Goal: Task Accomplishment & Management: Manage account settings

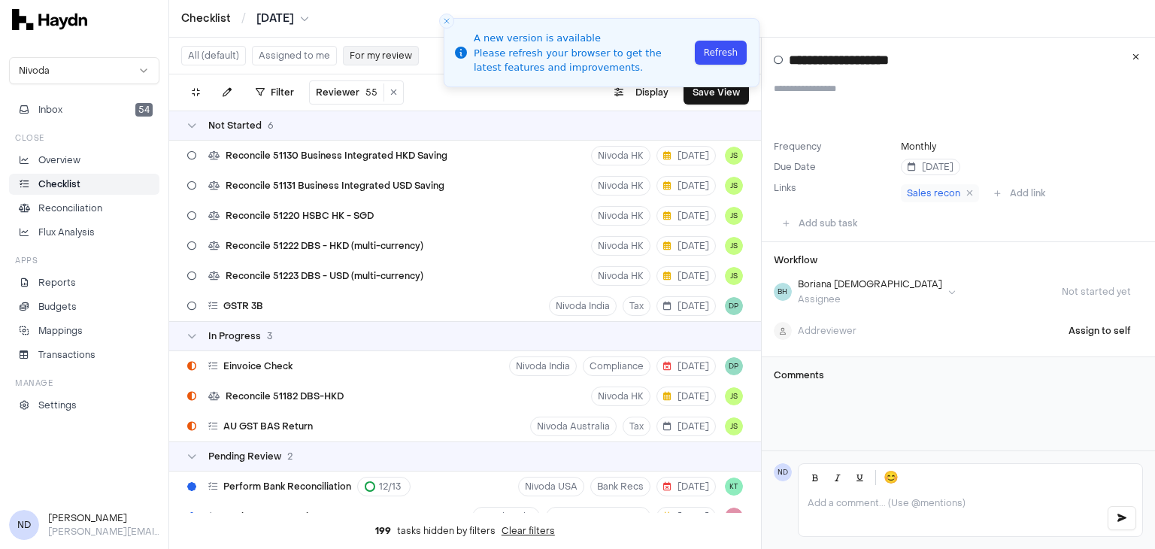
click at [724, 58] on button "Refresh" at bounding box center [721, 53] width 52 height 24
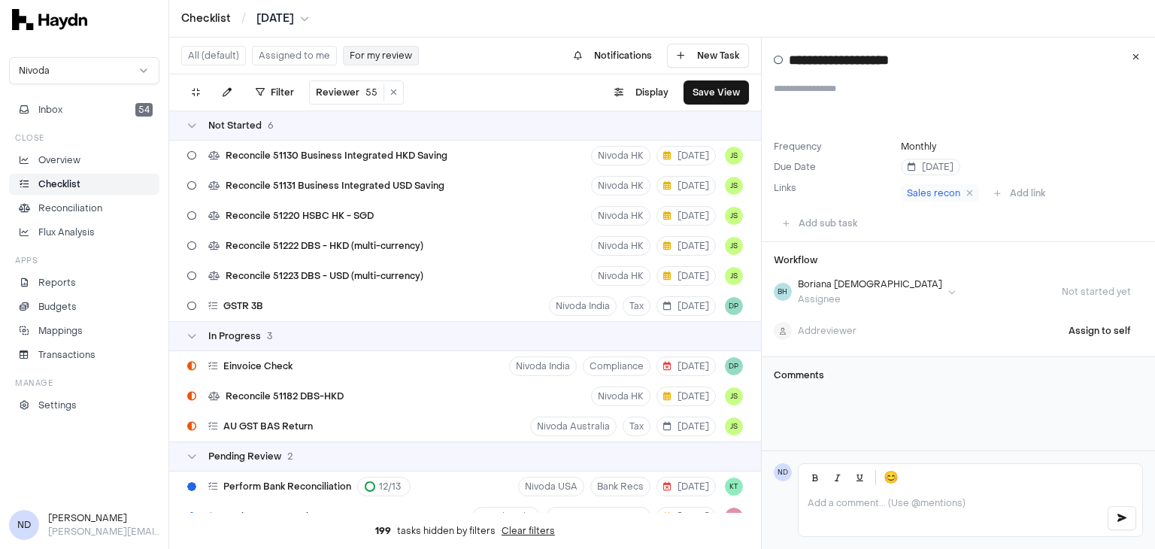
click at [413, 113] on div "Not Started 6" at bounding box center [465, 126] width 592 height 30
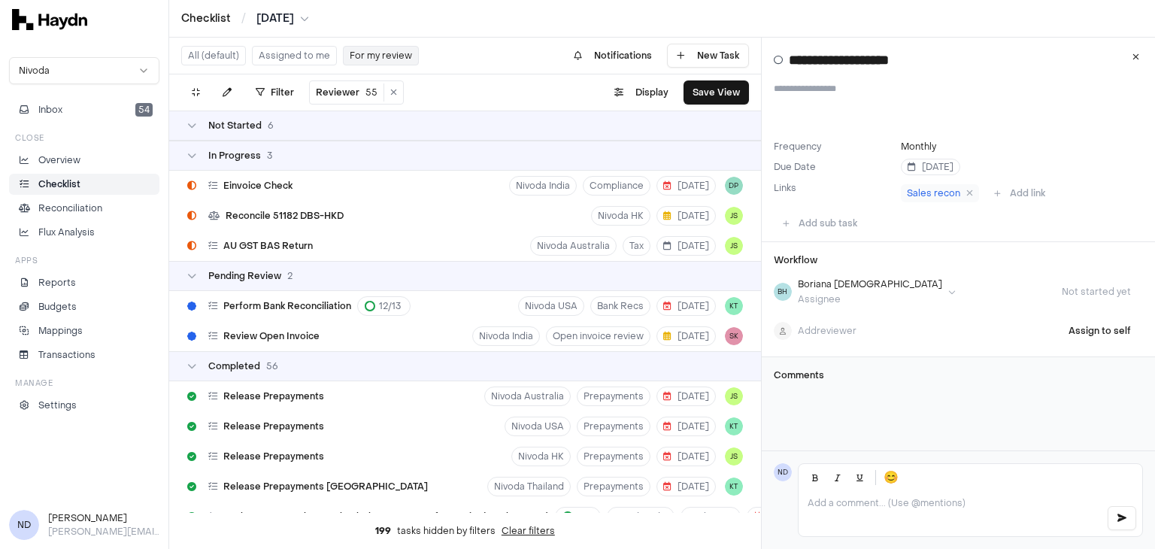
click at [410, 97] on div "." at bounding box center [418, 92] width 16 height 24
click at [194, 153] on icon at bounding box center [191, 155] width 9 height 9
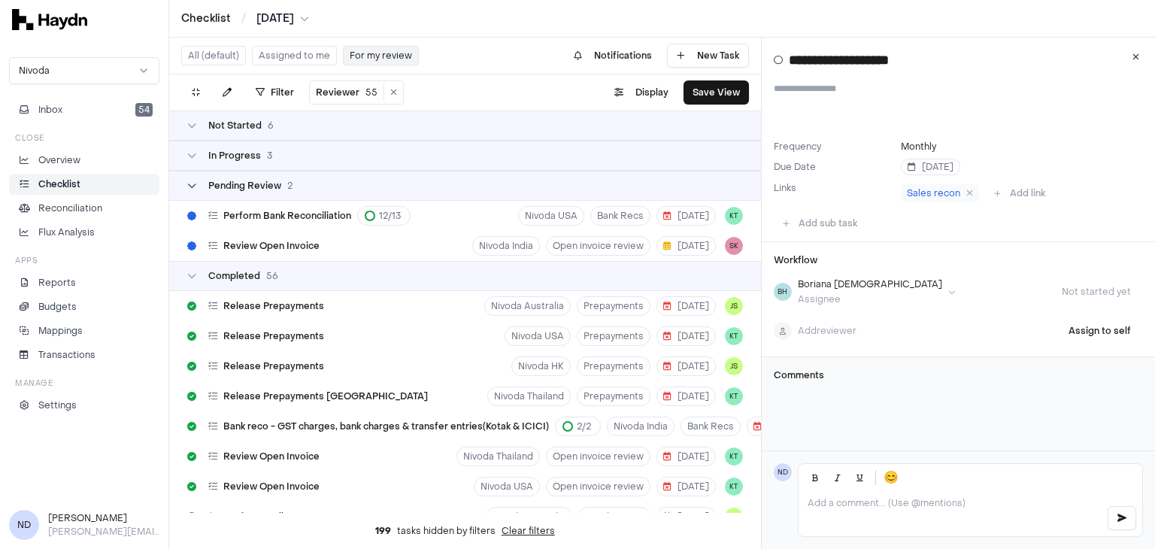
click at [198, 189] on div "Pending Review 2" at bounding box center [239, 186] width 105 height 12
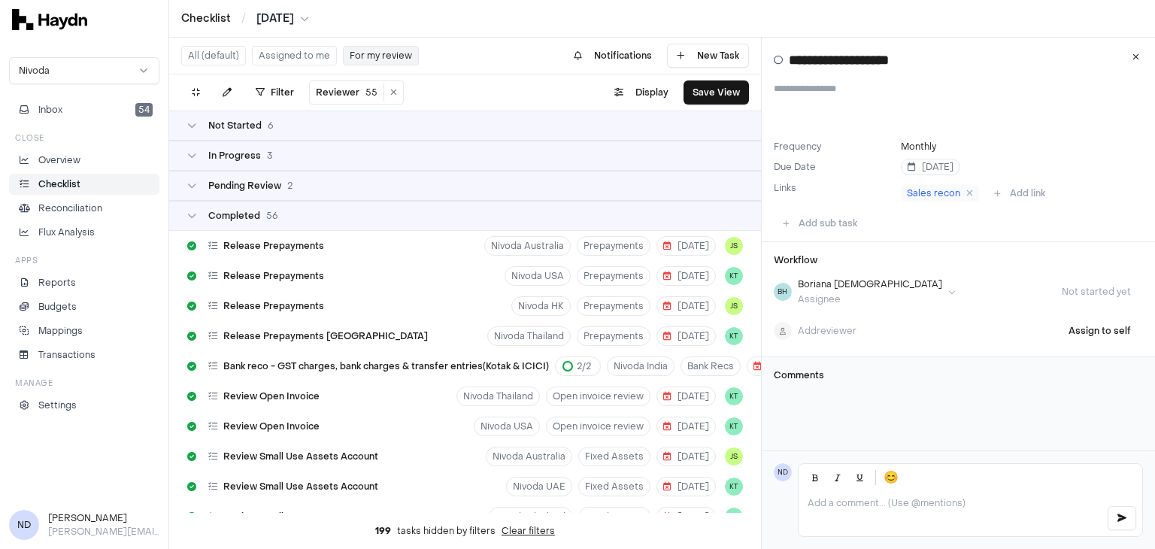
click at [283, 20] on html "Checklist / Jul 2025 Nivoda Inbox 54 Close Overview Checklist Reconciliation Fl…" at bounding box center [577, 274] width 1155 height 549
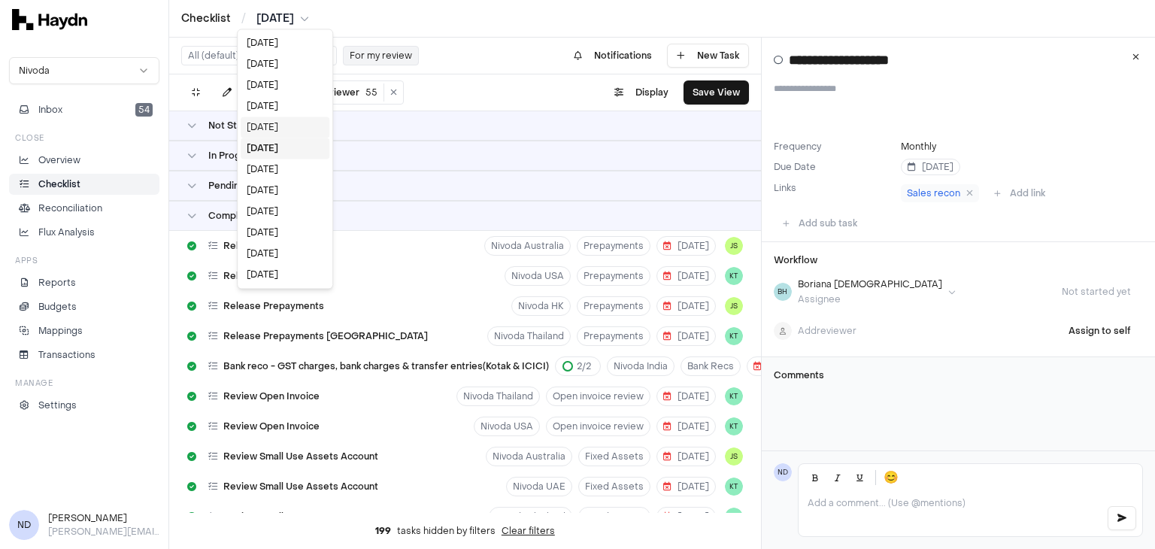
click at [269, 127] on div "Aug 2025" at bounding box center [285, 127] width 89 height 21
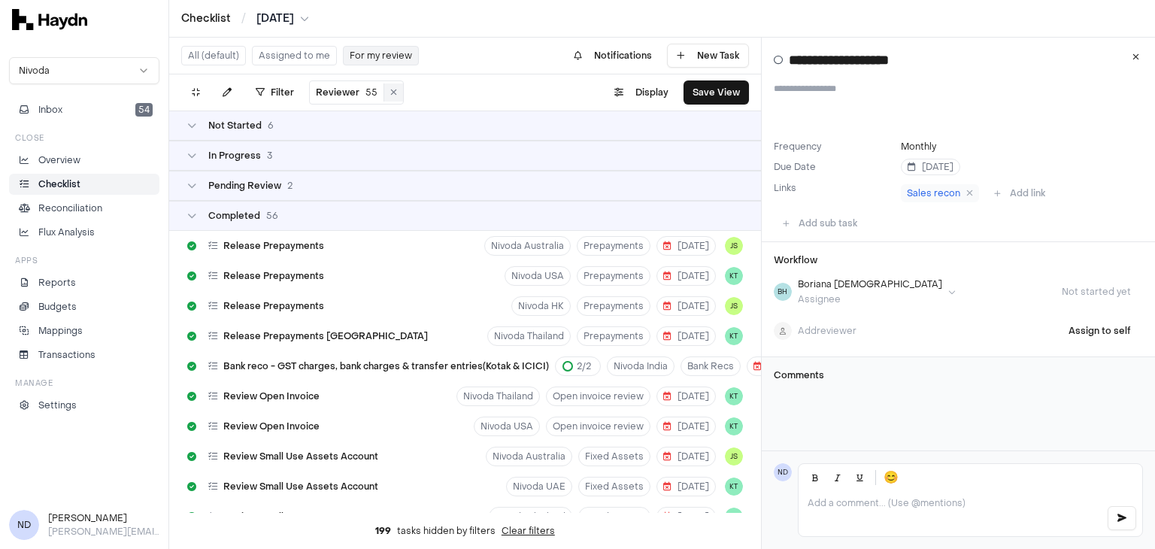
click at [385, 97] on button at bounding box center [393, 92] width 19 height 18
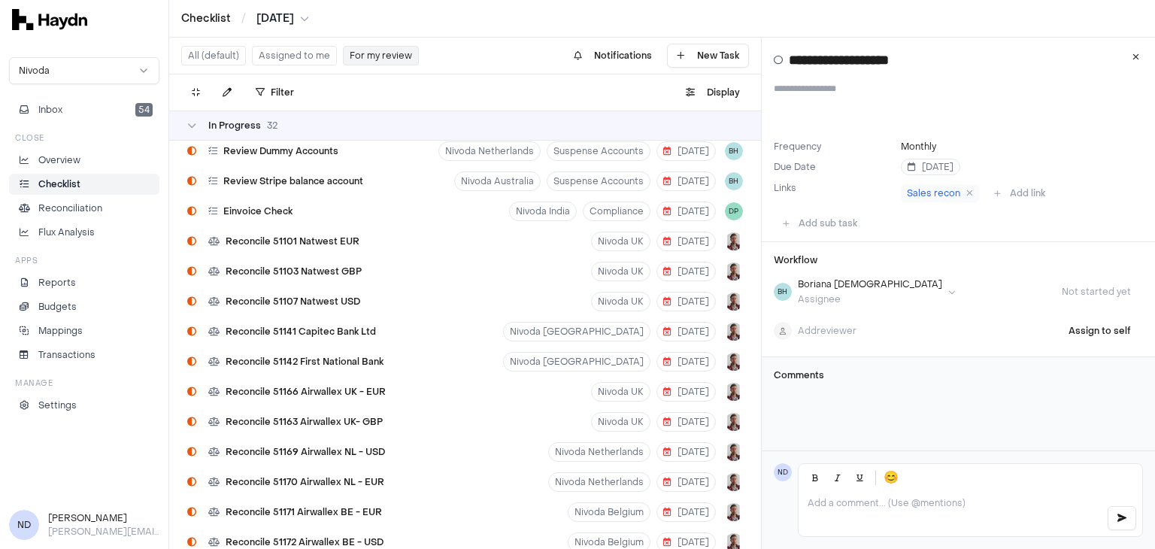
scroll to position [1871, 0]
click at [319, 358] on span "Reconcile 51142 First National Bank" at bounding box center [305, 360] width 158 height 12
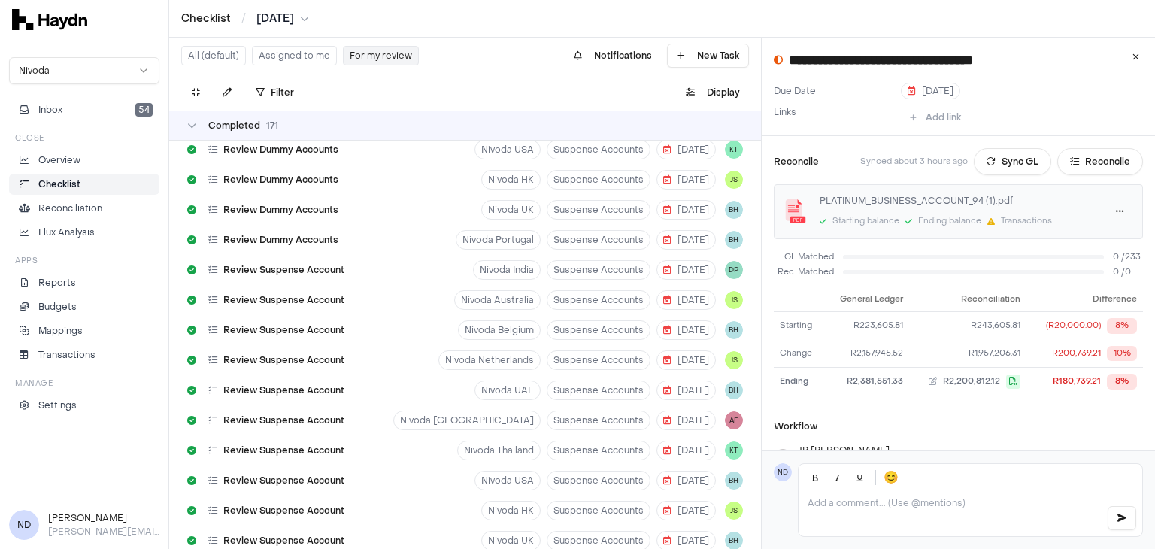
scroll to position [4868, 0]
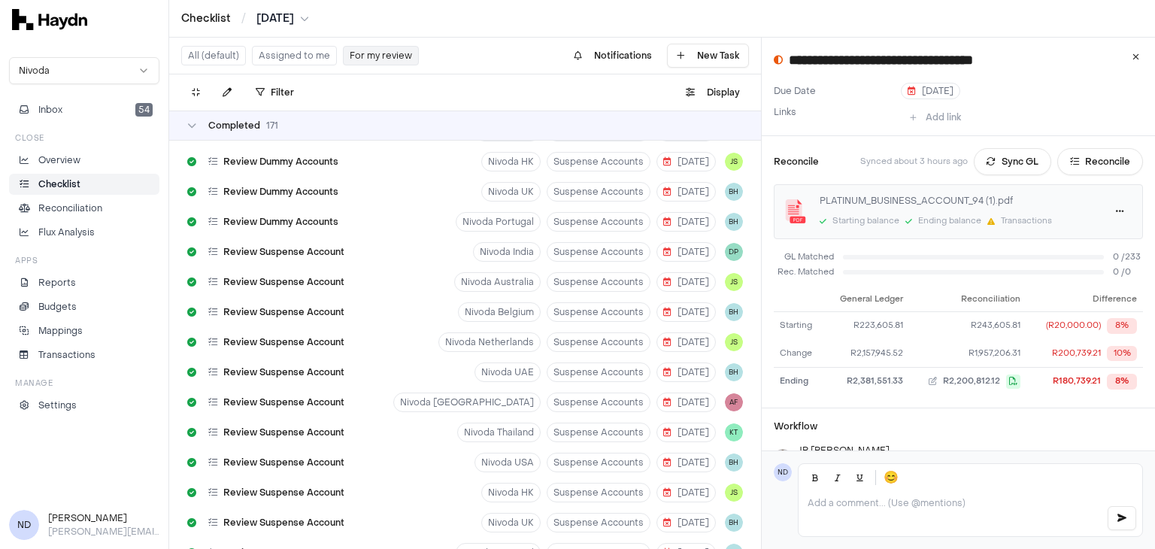
click at [195, 132] on div "Completed 171" at bounding box center [465, 126] width 592 height 30
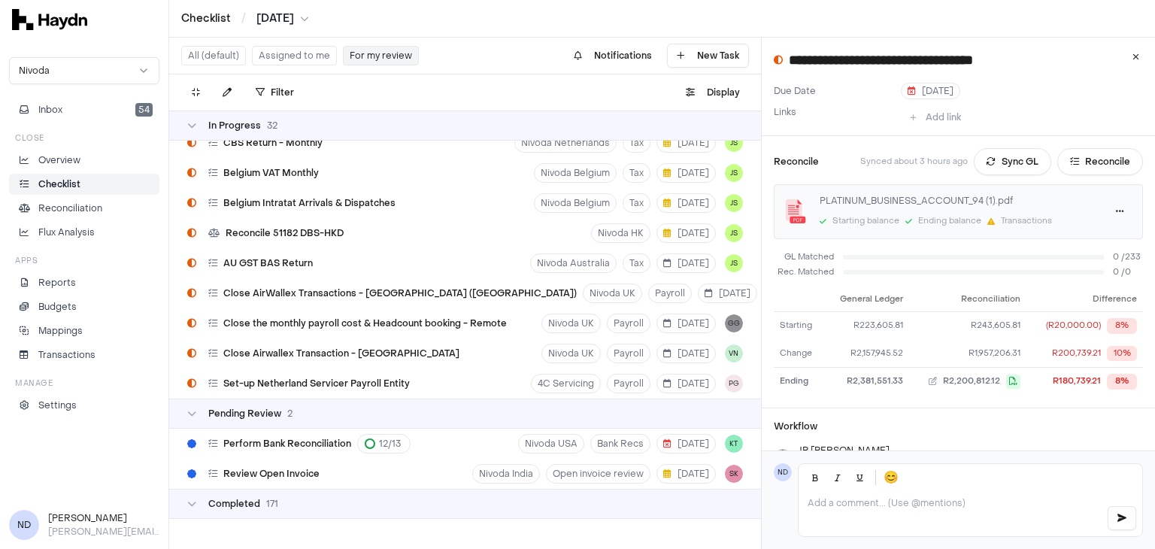
scroll to position [2569, 0]
click at [190, 127] on icon at bounding box center [191, 125] width 9 height 9
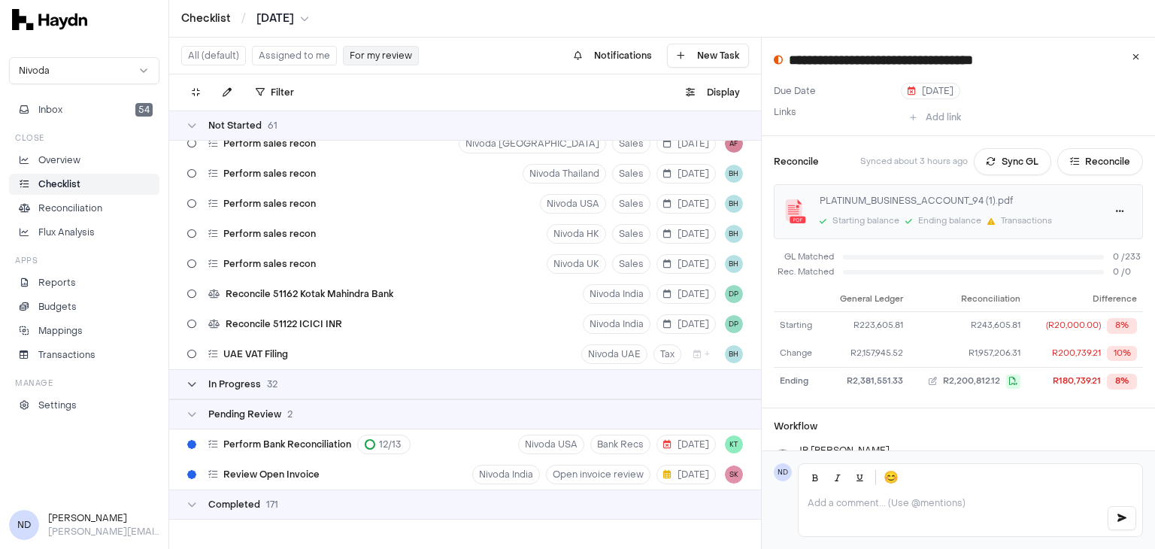
click at [190, 127] on icon at bounding box center [191, 125] width 9 height 9
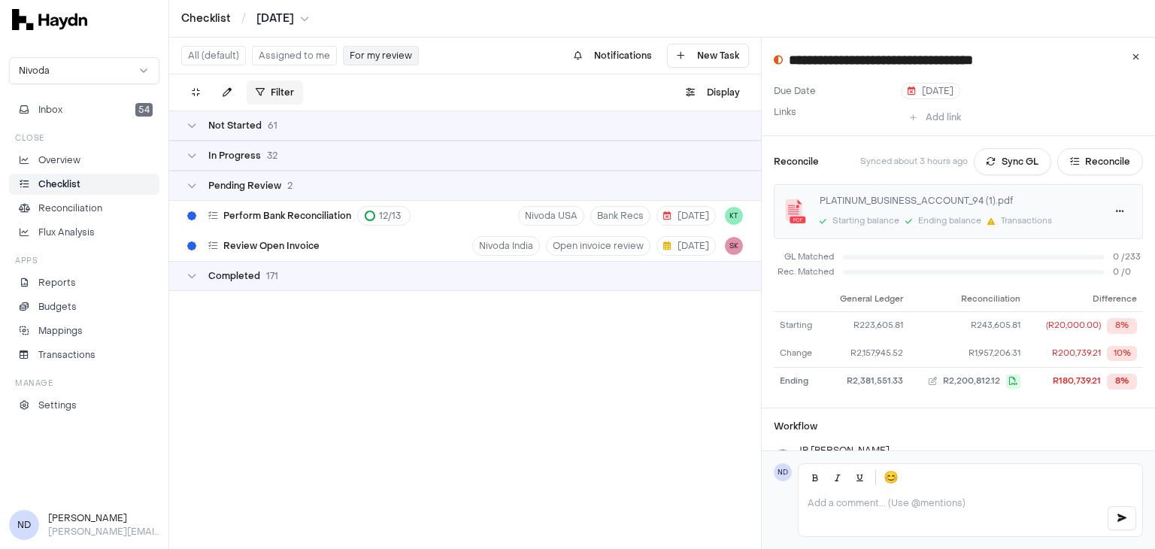
click at [278, 93] on html "**********" at bounding box center [577, 274] width 1155 height 549
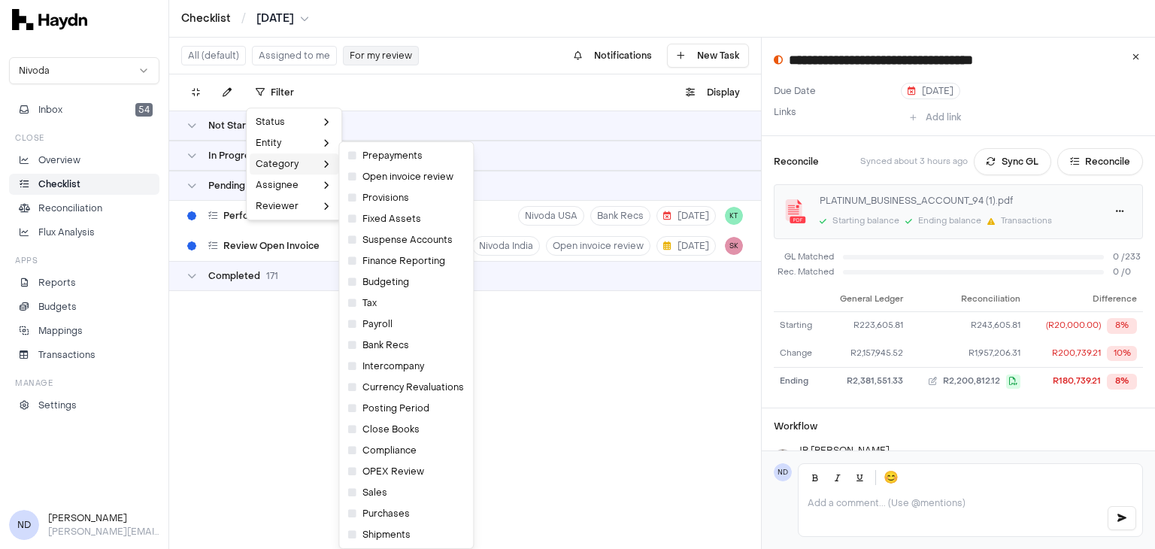
click at [283, 164] on div "Category" at bounding box center [294, 163] width 89 height 21
click at [379, 346] on span "Bank Recs" at bounding box center [378, 345] width 61 height 12
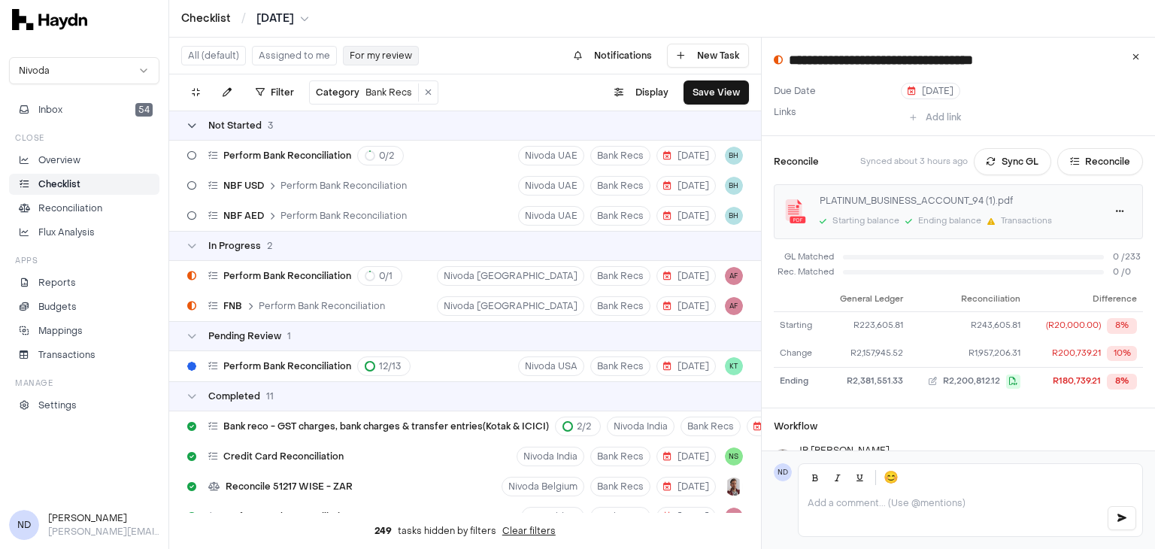
click at [227, 122] on span "Not Started" at bounding box center [234, 126] width 53 height 12
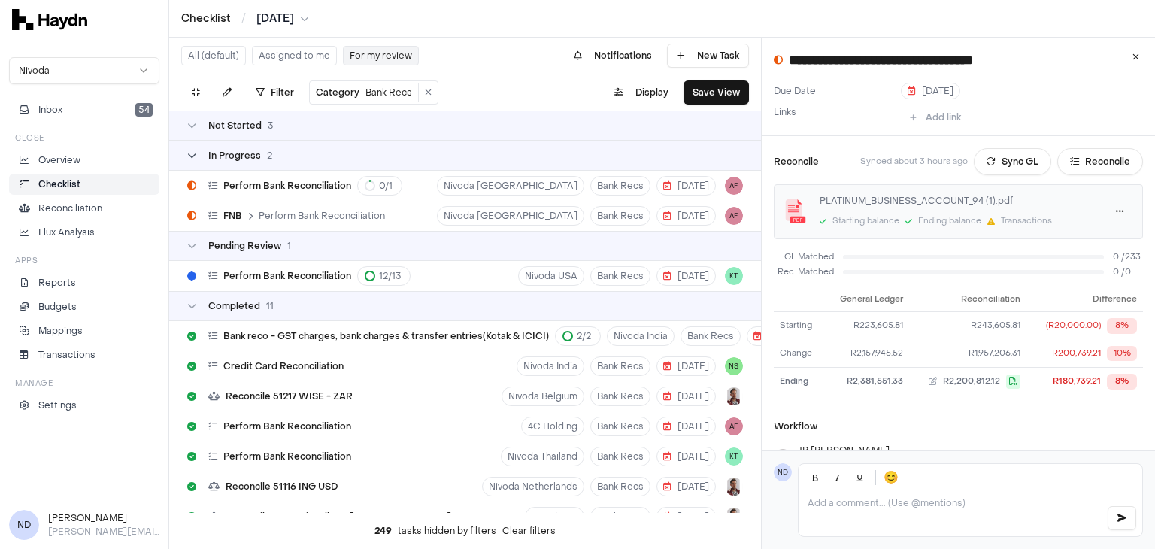
click at [213, 154] on span "In Progress" at bounding box center [234, 156] width 53 height 12
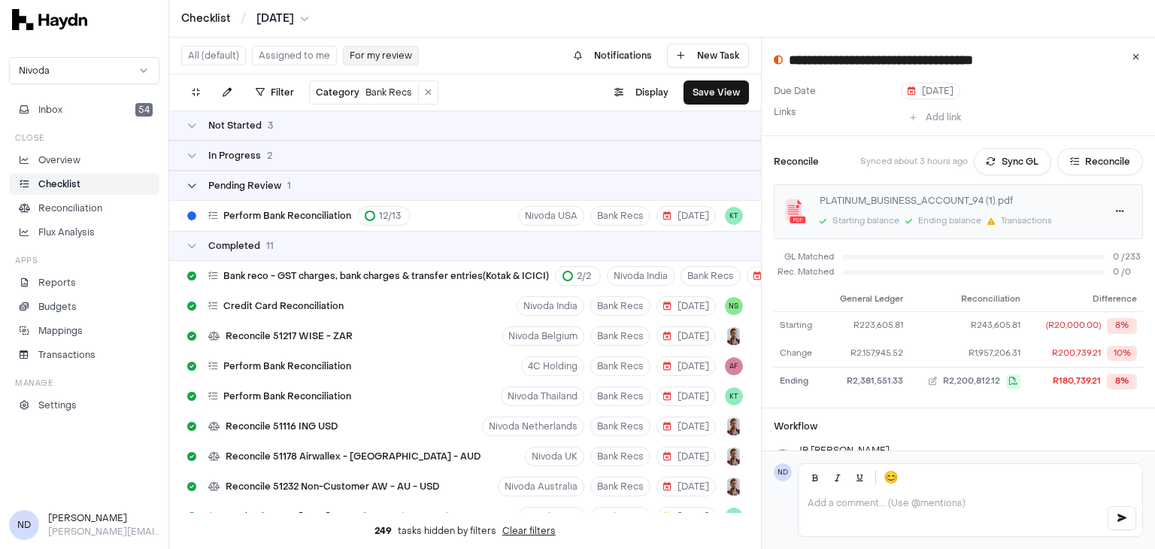
click at [199, 187] on div "Pending Review 1" at bounding box center [239, 186] width 104 height 12
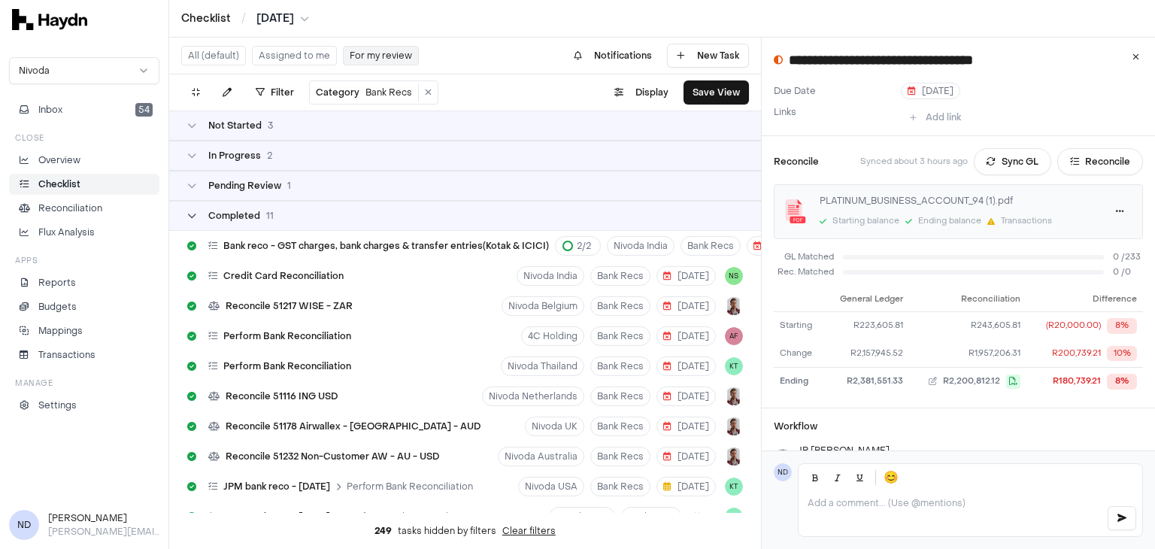
click at [204, 210] on div "Completed 11" at bounding box center [230, 216] width 86 height 12
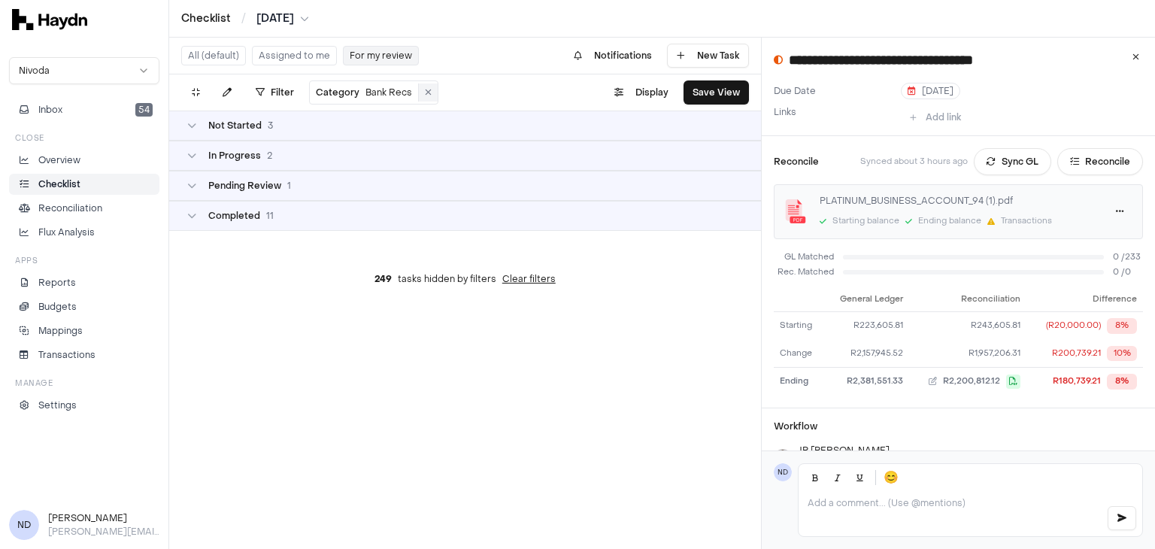
click at [420, 93] on button at bounding box center [428, 92] width 19 height 18
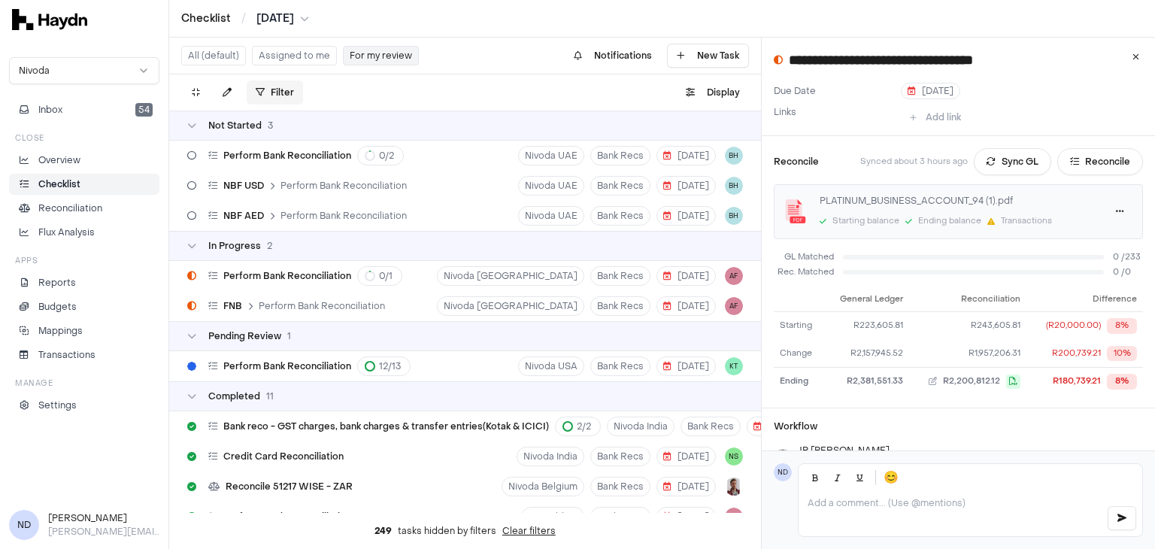
click at [284, 91] on html "Checklist / Jul 2025 Nivoda Inbox 54 Close Overview Checklist Reconciliation Fl…" at bounding box center [577, 274] width 1155 height 549
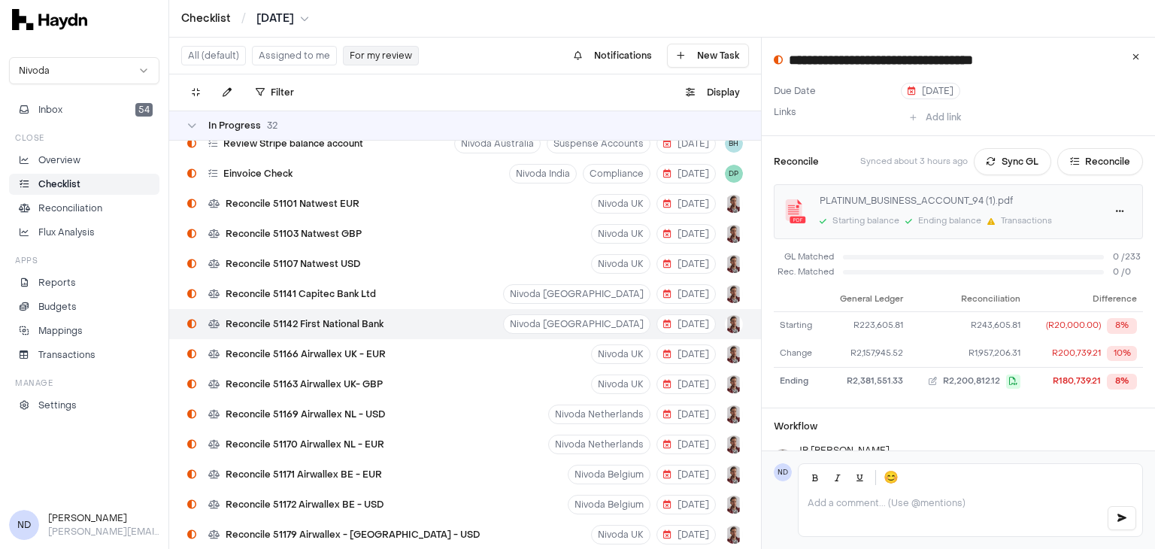
click at [184, 119] on div "In Progress 32" at bounding box center [465, 126] width 592 height 30
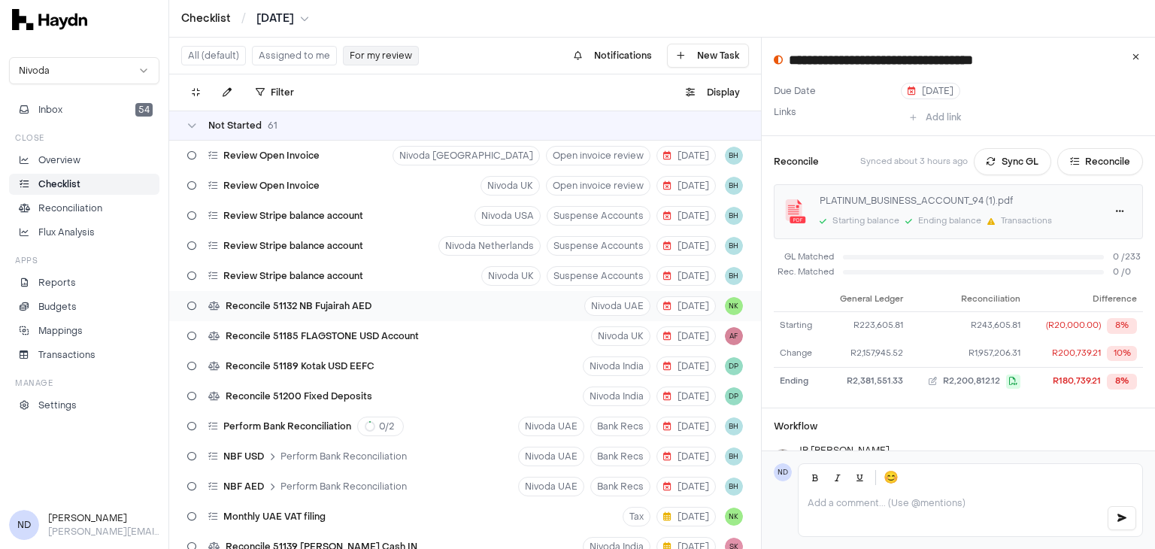
click at [329, 304] on span "Reconcile 51132 NB Fujairah AED" at bounding box center [299, 306] width 146 height 12
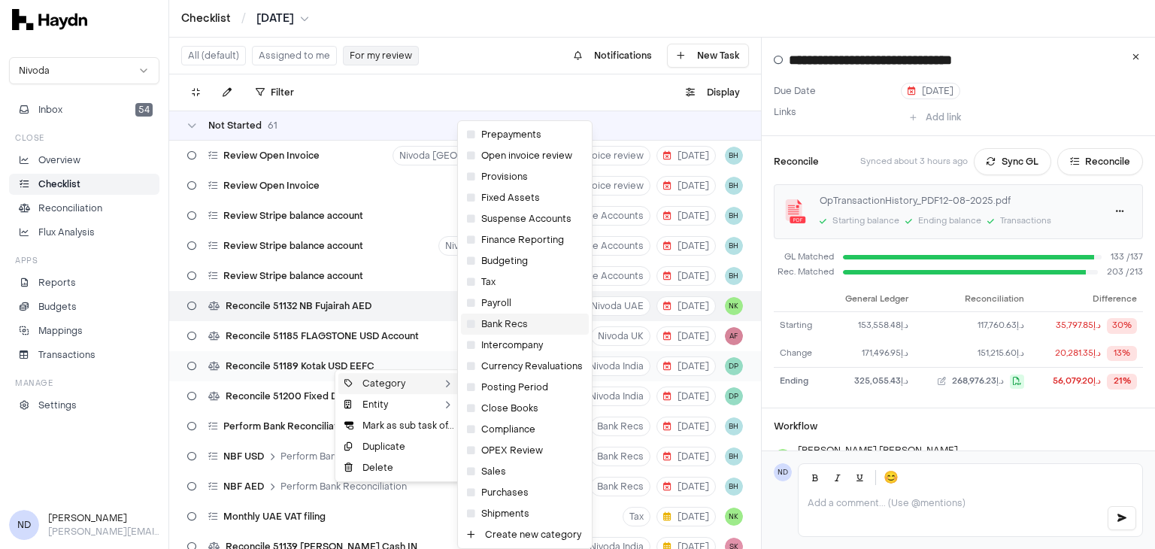
click at [472, 323] on icon at bounding box center [471, 324] width 8 height 9
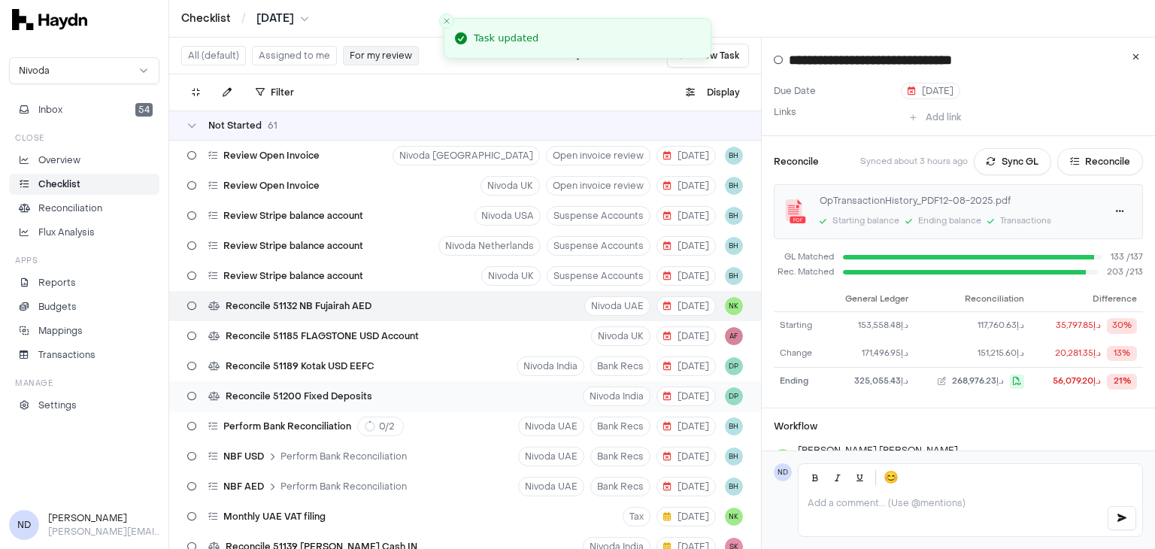
click at [303, 394] on span "Reconcile 51200 Fixed Deposits" at bounding box center [299, 396] width 147 height 12
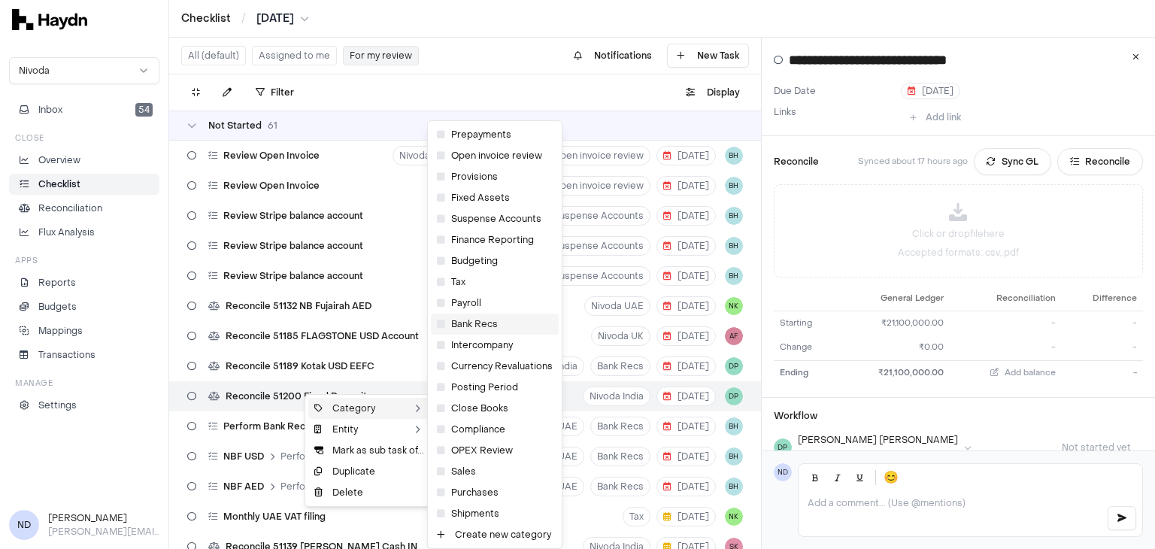
click at [445, 323] on div "Bank Recs" at bounding box center [495, 324] width 128 height 21
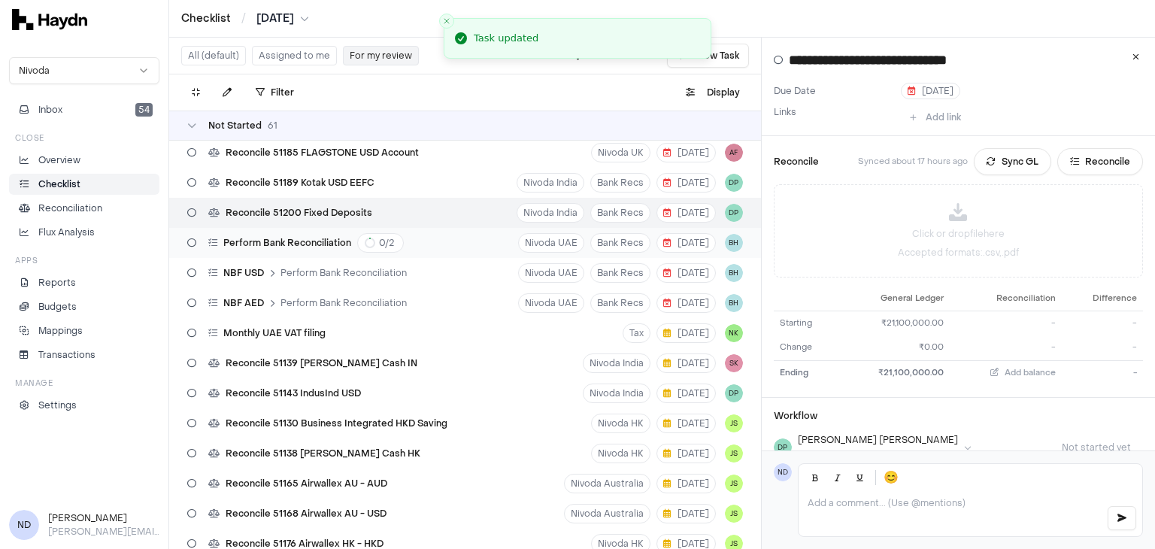
scroll to position [194, 0]
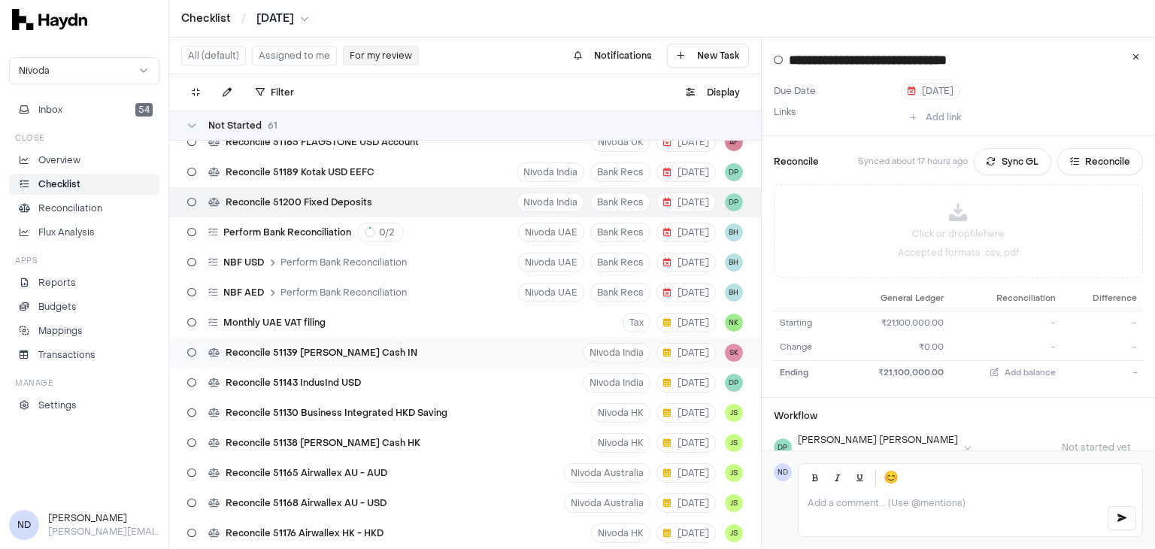
click at [335, 359] on div "Reconcile 51139 Petty Cash IN" at bounding box center [302, 352] width 242 height 29
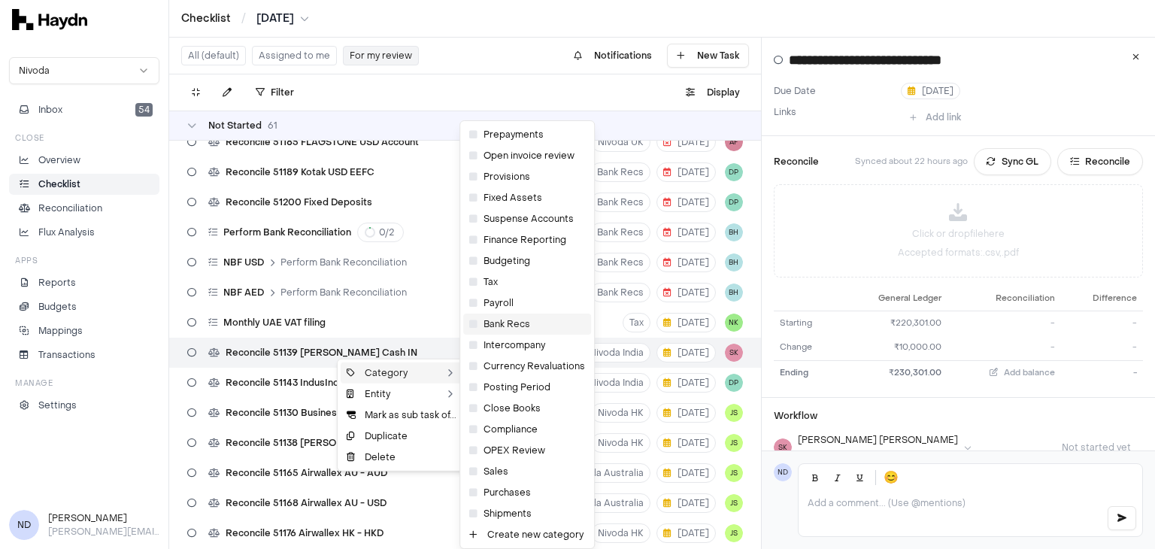
click at [504, 329] on div "Bank Recs" at bounding box center [527, 324] width 128 height 21
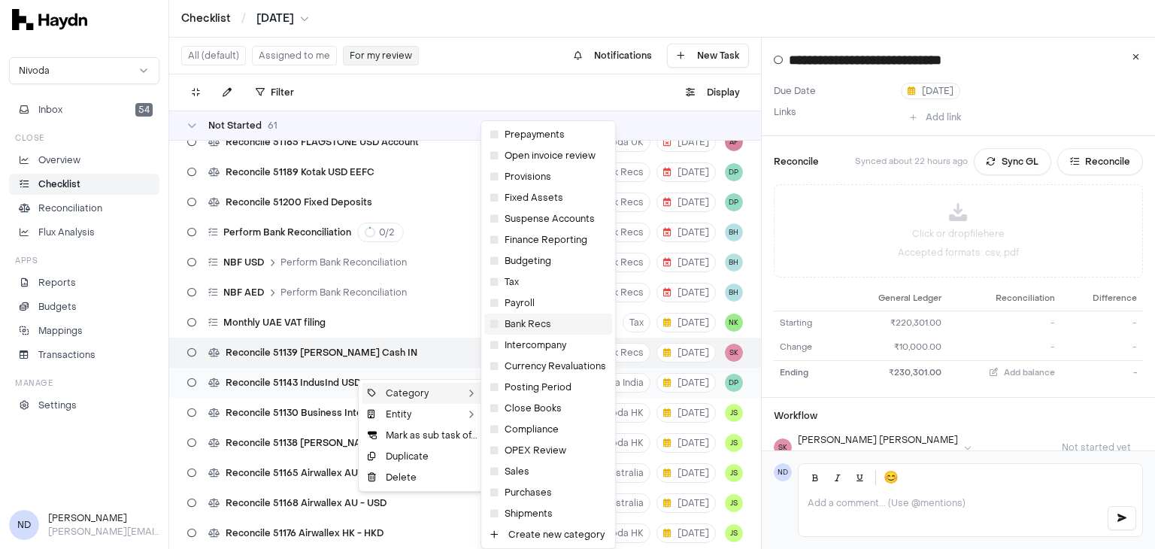
click at [520, 328] on div "Bank Recs" at bounding box center [548, 324] width 128 height 21
